Goal: Task Accomplishment & Management: Use online tool/utility

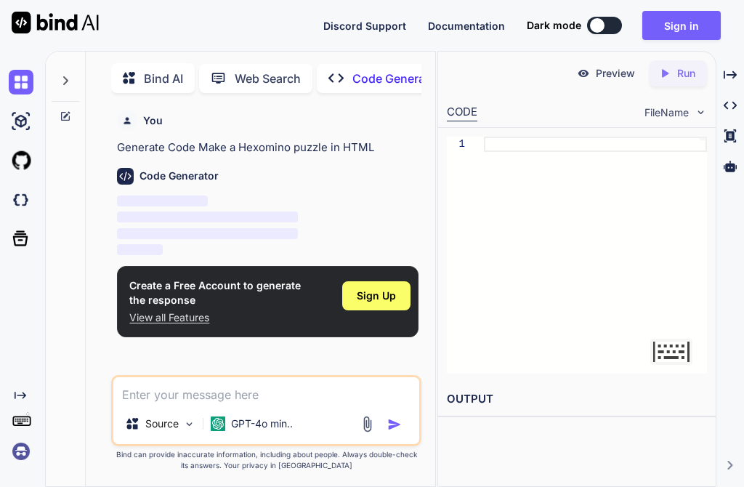
scroll to position [2, 0]
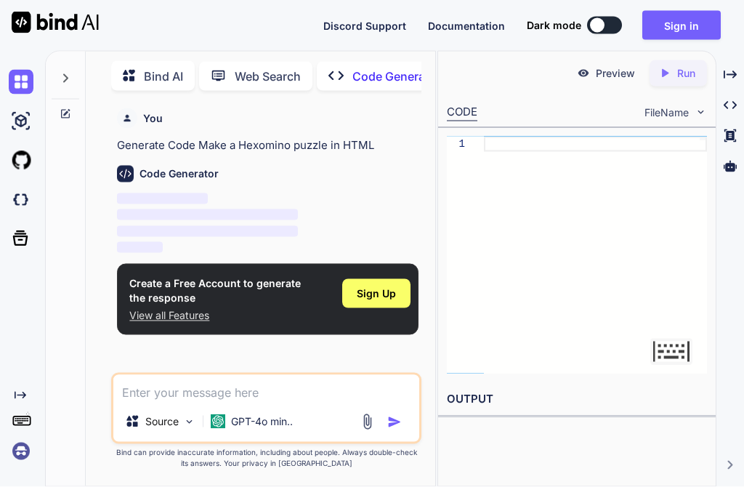
scroll to position [45, 0]
click at [373, 279] on div "Sign Up" at bounding box center [376, 293] width 68 height 29
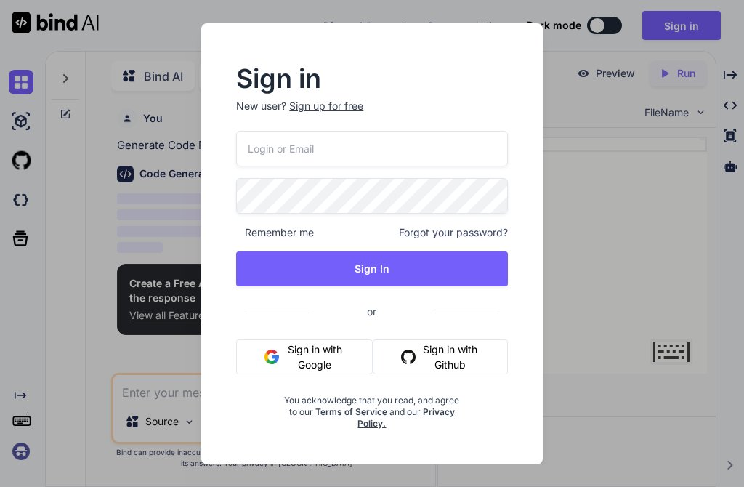
click at [480, 153] on input "email" at bounding box center [371, 149] width 271 height 36
click at [351, 356] on button "Sign in with Google" at bounding box center [304, 356] width 137 height 35
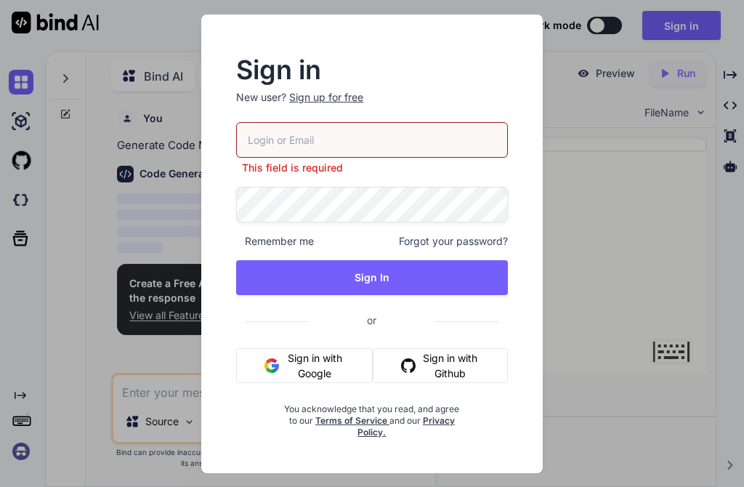
click at [477, 148] on input "email" at bounding box center [371, 140] width 271 height 36
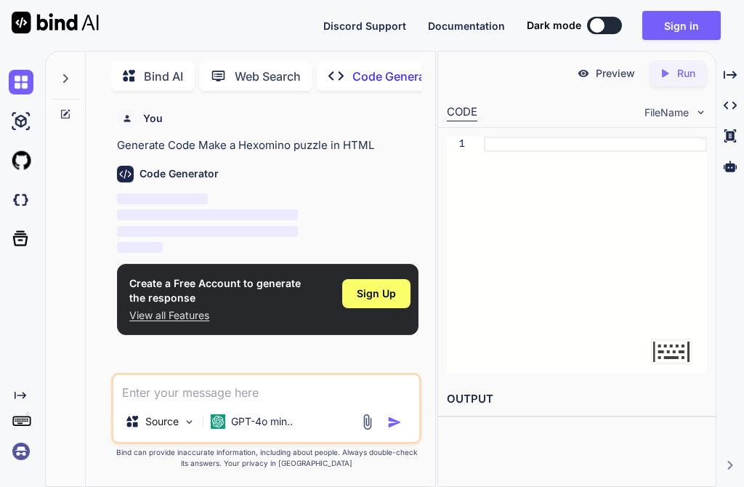
click at [375, 279] on div "Sign Up" at bounding box center [376, 293] width 68 height 29
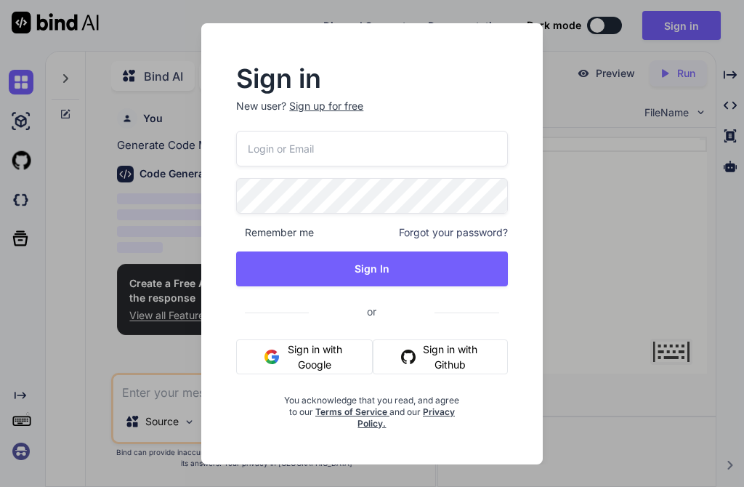
click at [462, 153] on input "email" at bounding box center [371, 149] width 271 height 36
type input "[EMAIL_ADDRESS][DOMAIN_NAME]"
click at [480, 269] on button "Sign In" at bounding box center [371, 268] width 271 height 35
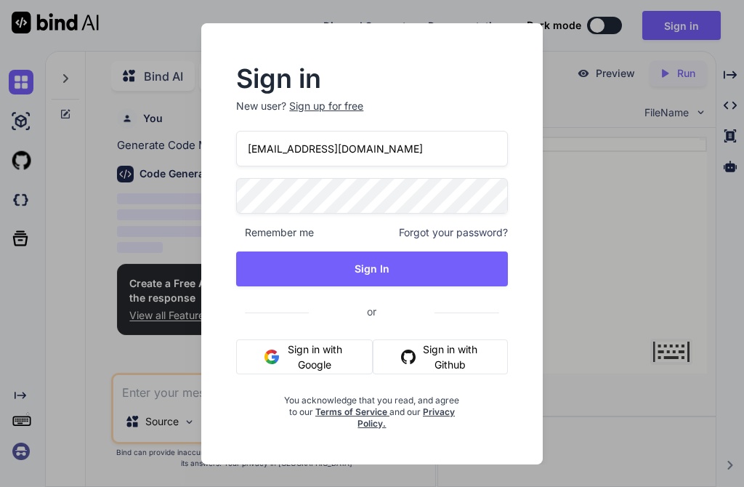
click at [488, 266] on button "Sign In" at bounding box center [371, 268] width 271 height 35
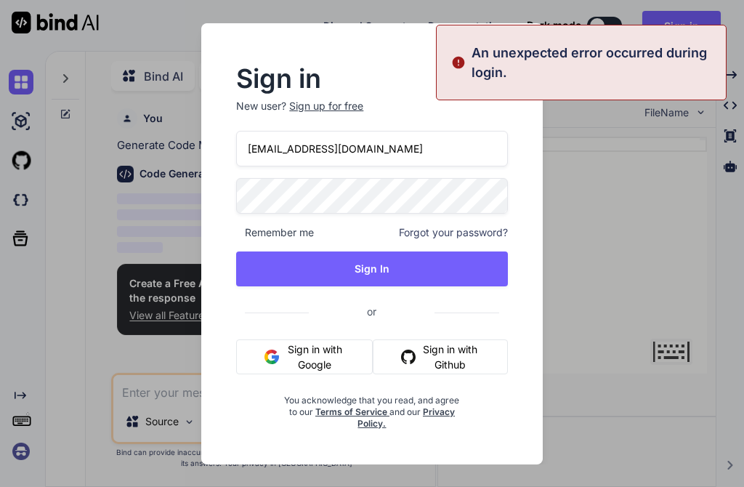
click at [490, 279] on button "Sign In" at bounding box center [371, 268] width 271 height 35
click at [491, 275] on button "Sign In" at bounding box center [371, 268] width 271 height 35
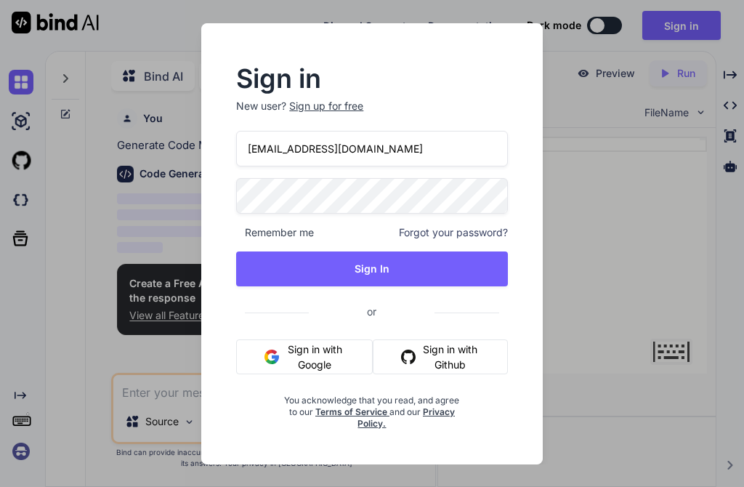
click at [480, 164] on input "[EMAIL_ADDRESS][DOMAIN_NAME]" at bounding box center [371, 149] width 271 height 36
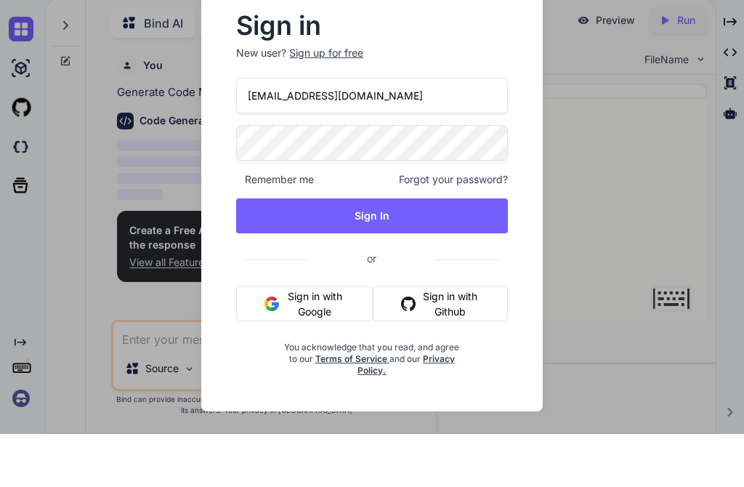
click at [346, 99] on div "Sign up for free" at bounding box center [326, 106] width 74 height 15
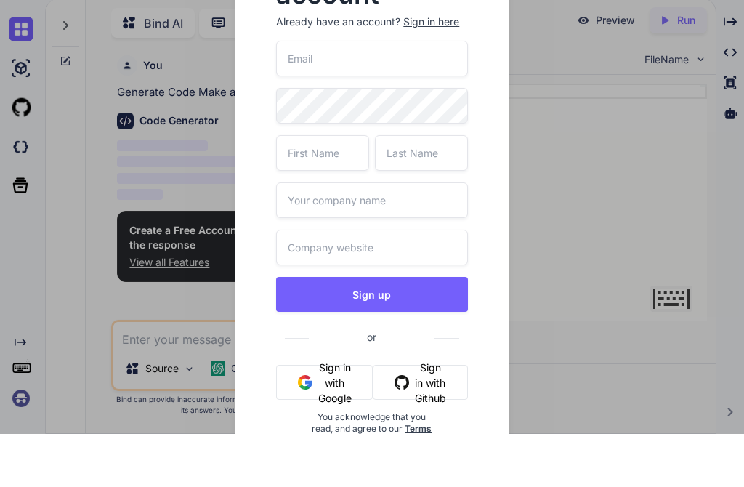
scroll to position [45, 0]
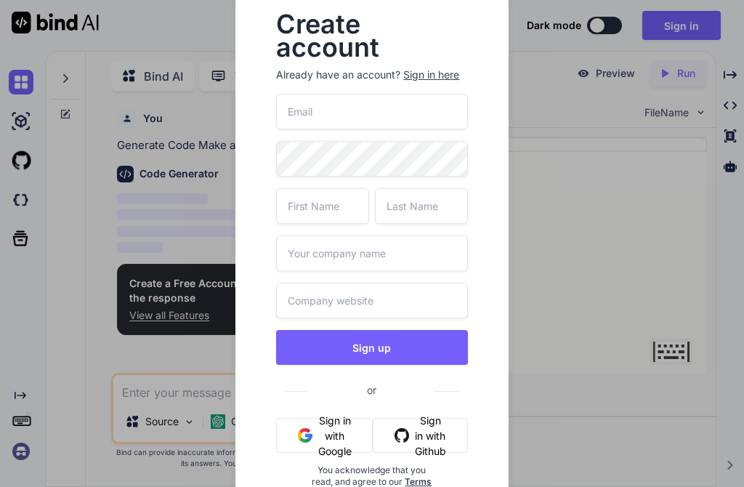
click at [395, 121] on input "email" at bounding box center [371, 112] width 191 height 36
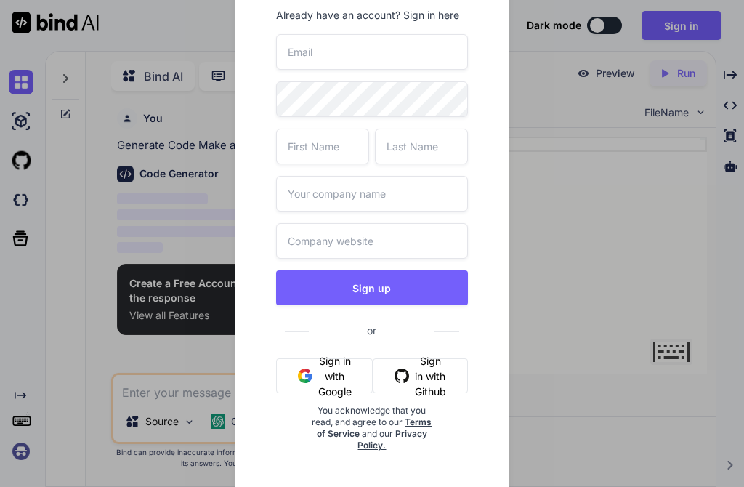
scroll to position [60, 0]
click at [636, 383] on div "Create account Already have an account? Sign in here Sign up or Sign in with Go…" at bounding box center [372, 243] width 744 height 487
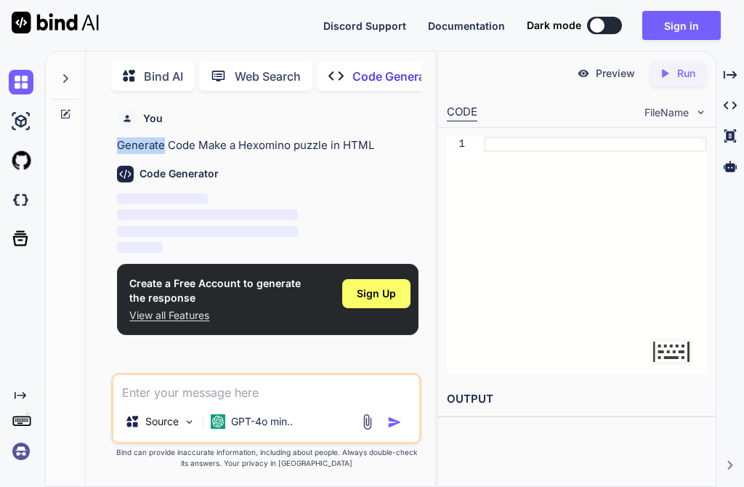
click at [217, 137] on p "Generate Code Make a Hexomino puzzle in HTML" at bounding box center [267, 145] width 301 height 17
click at [220, 137] on p "Generate Code Make a Hexomino puzzle in HTML" at bounding box center [267, 145] width 301 height 17
click at [205, 154] on div "Code Generator ‌ ‌ ‌ ‌" at bounding box center [267, 205] width 301 height 102
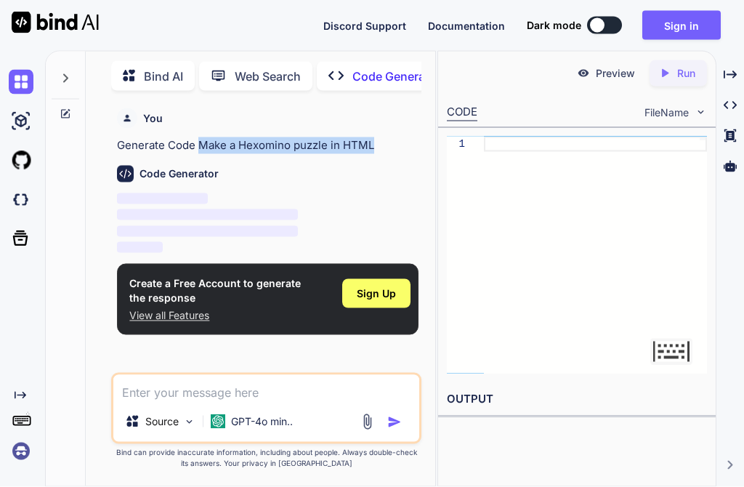
copy p "Make a Hexomino puzzle in HTML"
